Goal: Task Accomplishment & Management: Manage account settings

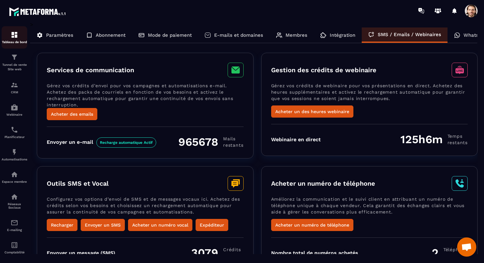
click at [14, 38] on img at bounding box center [15, 35] width 8 height 8
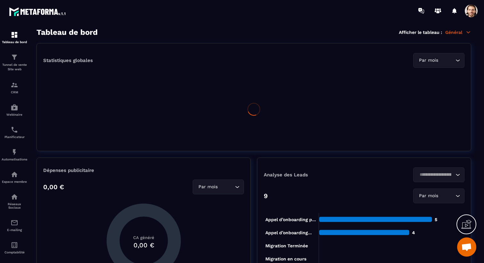
scroll to position [18, 0]
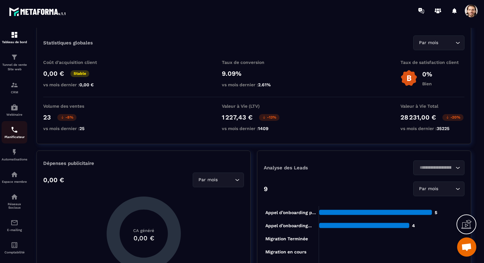
click at [15, 138] on p "Planificateur" at bounding box center [15, 137] width 26 height 4
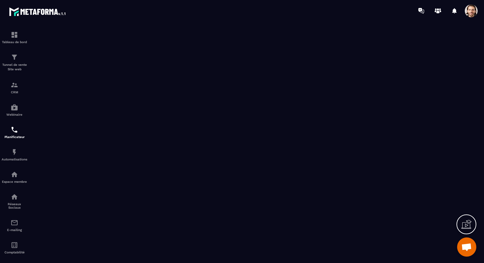
click at [470, 6] on span at bounding box center [471, 10] width 13 height 13
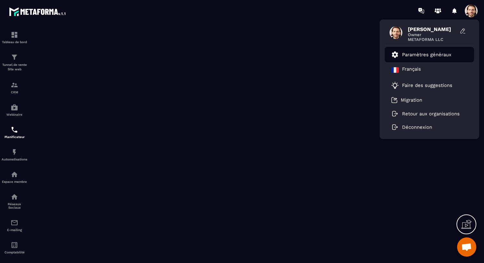
click at [443, 54] on p "Paramètres généraux" at bounding box center [426, 55] width 49 height 6
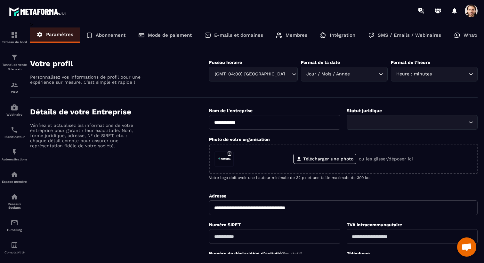
click at [476, 17] on div at bounding box center [471, 10] width 13 height 13
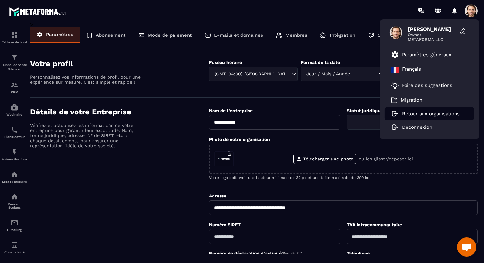
click at [416, 110] on li "Retour aux organisations" at bounding box center [429, 113] width 89 height 13
click at [415, 113] on p "Retour aux organisations" at bounding box center [431, 114] width 58 height 6
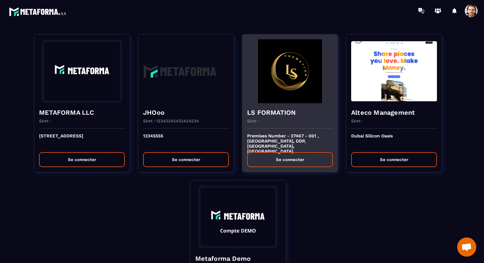
click at [283, 110] on h4 "LS FORMATION" at bounding box center [290, 112] width 86 height 9
